Goal: Task Accomplishment & Management: Use online tool/utility

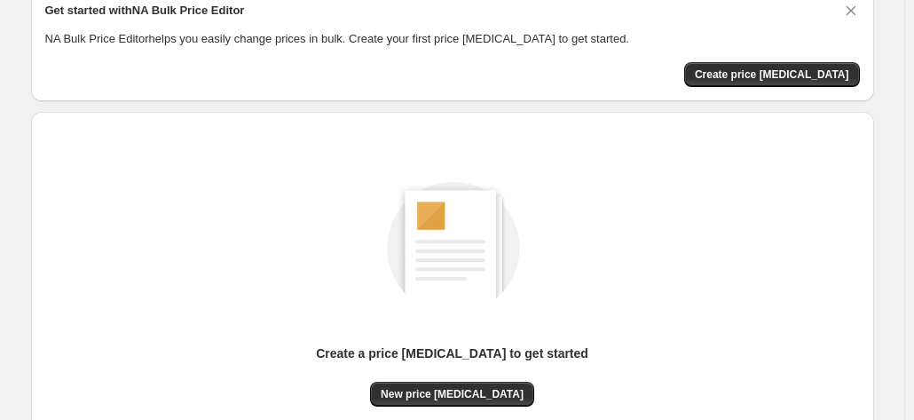
scroll to position [177, 0]
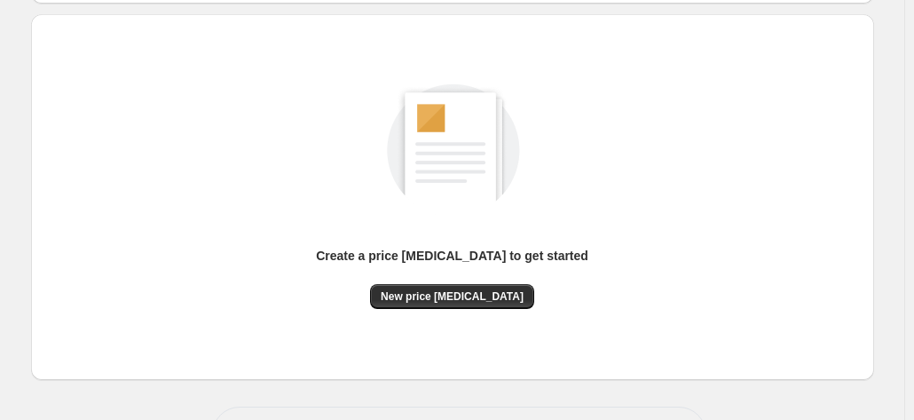
click at [445, 282] on div "Create a price change job to get started" at bounding box center [452, 265] width 272 height 37
click at [447, 287] on button "New price change job" at bounding box center [452, 296] width 164 height 25
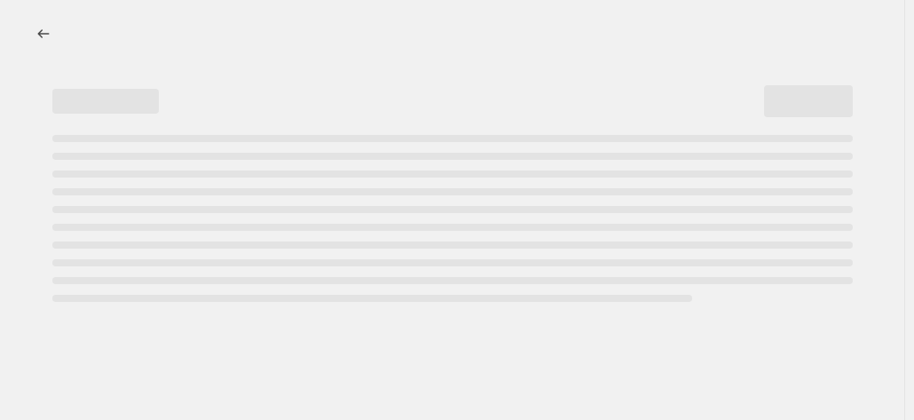
select select "percentage"
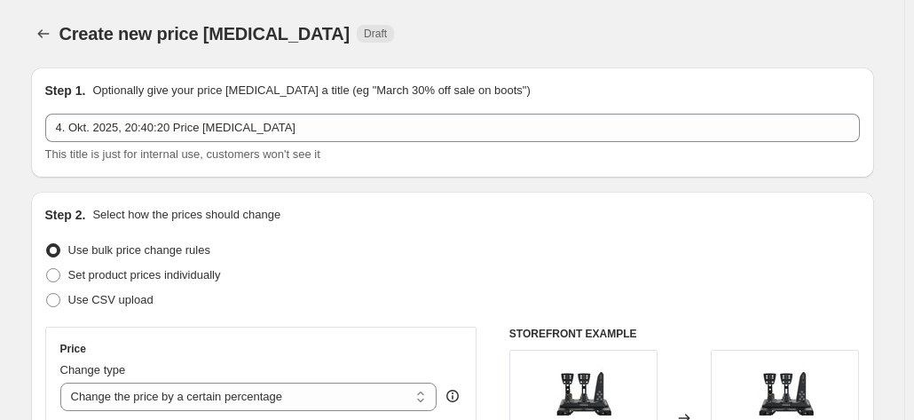
scroll to position [89, 0]
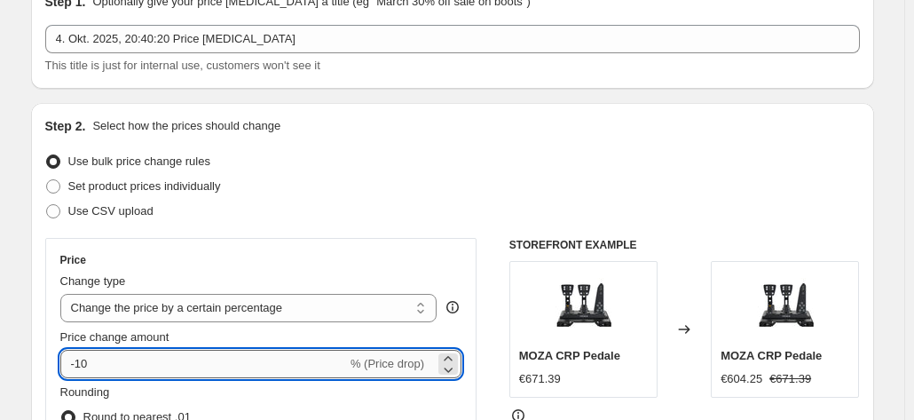
click at [143, 351] on input "-10" at bounding box center [203, 364] width 287 height 28
type input "-1"
type input "-25"
click at [374, 246] on div "Price Change type Change the price to a certain amount Change the price by a ce…" at bounding box center [261, 398] width 432 height 320
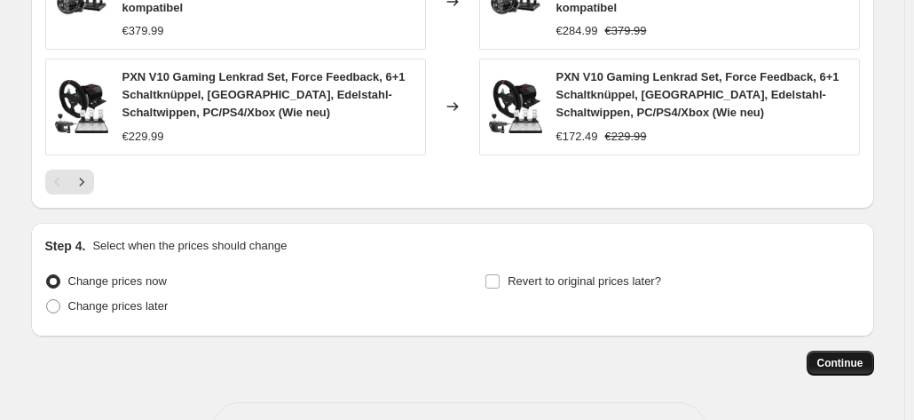
scroll to position [1425, 0]
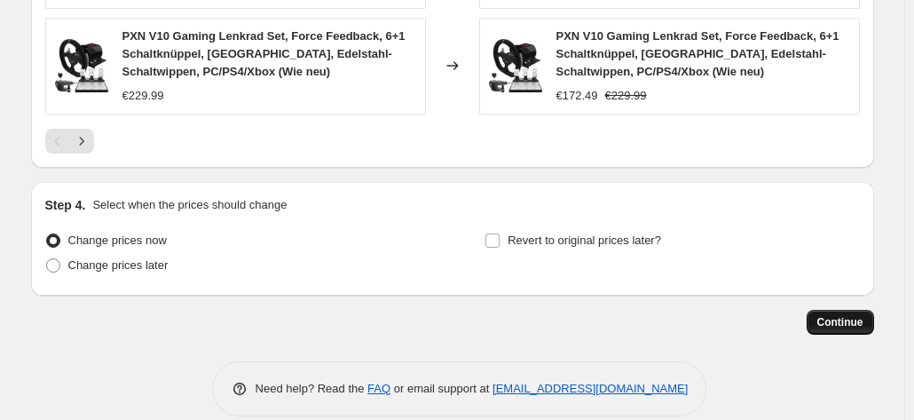
click at [863, 315] on span "Continue" at bounding box center [840, 322] width 46 height 14
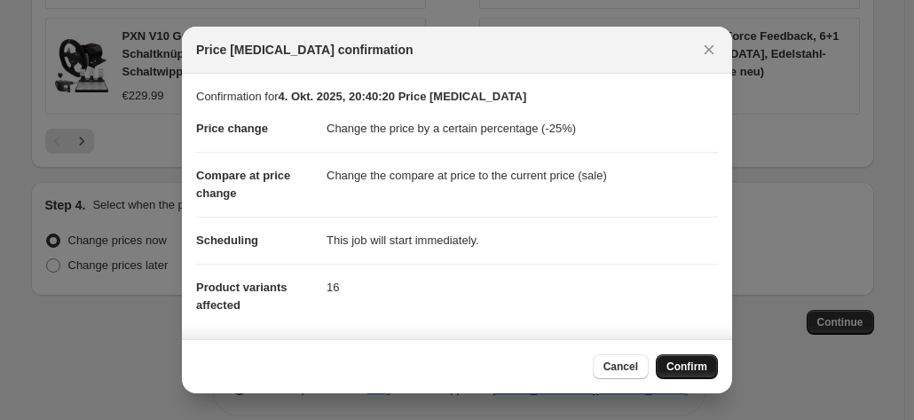
click at [690, 375] on button "Confirm" at bounding box center [687, 366] width 62 height 25
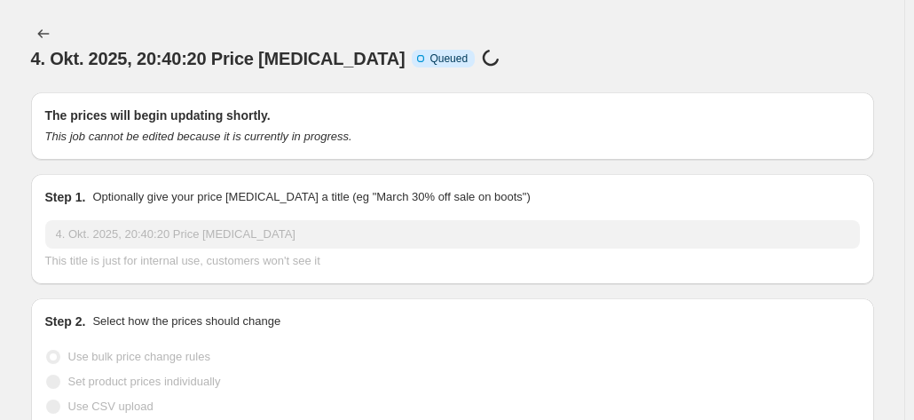
scroll to position [1425, 0]
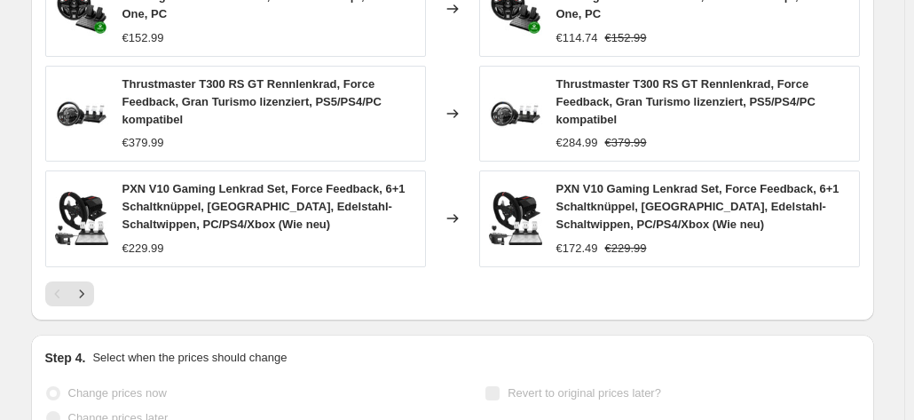
select select "percentage"
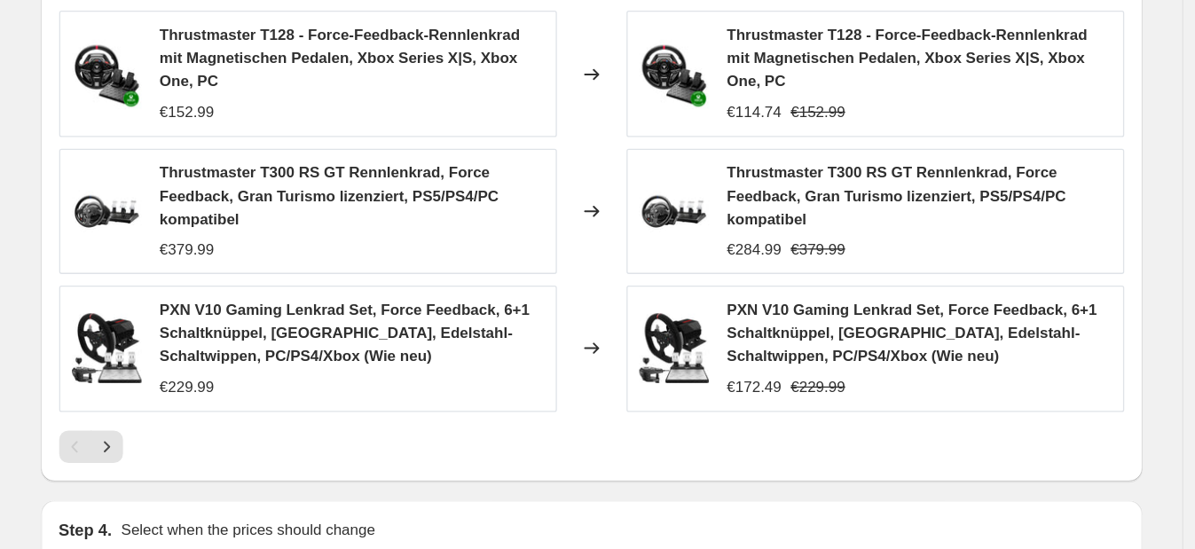
scroll to position [0, 0]
